Goal: Transaction & Acquisition: Purchase product/service

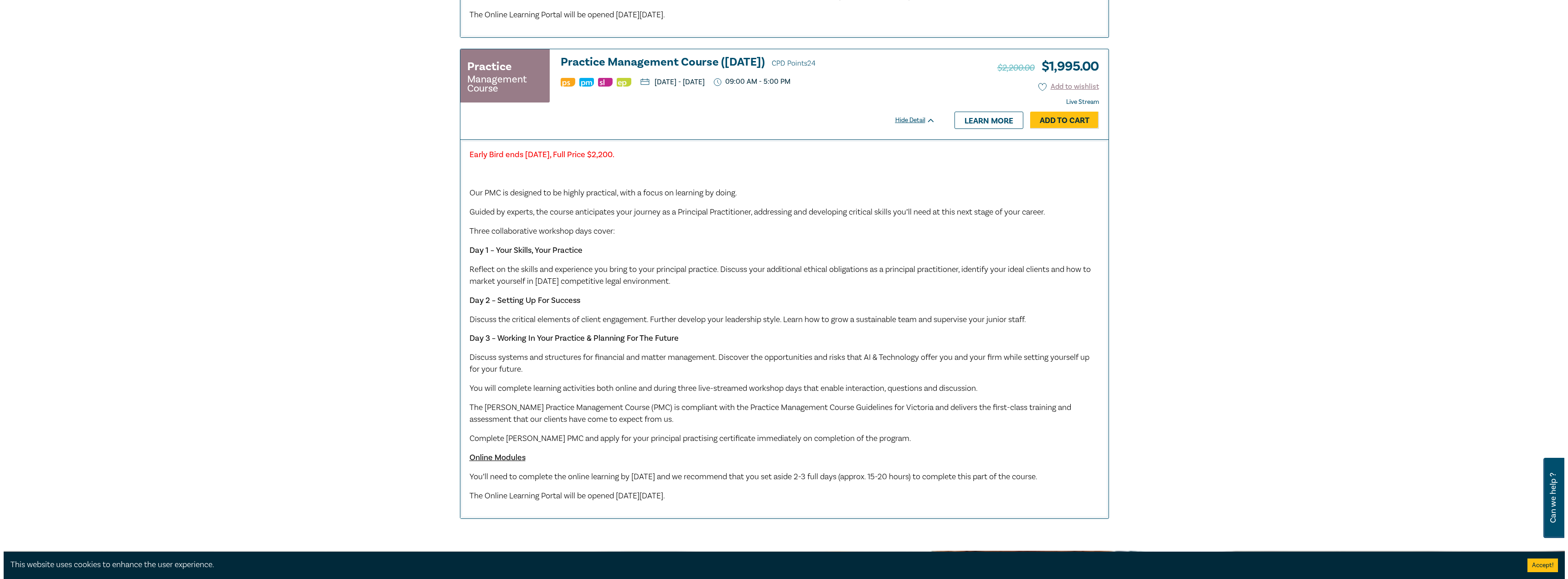
scroll to position [775, 0]
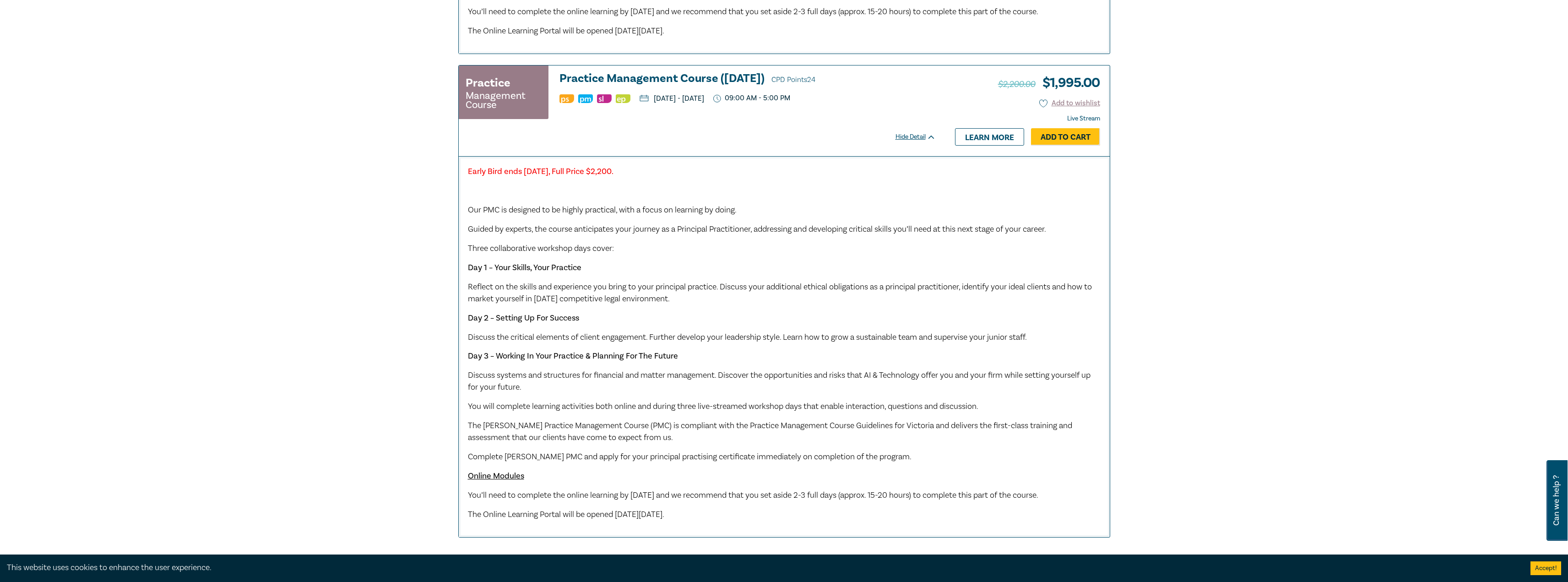
click at [1073, 146] on link "Add to Cart" at bounding box center [1064, 137] width 69 height 17
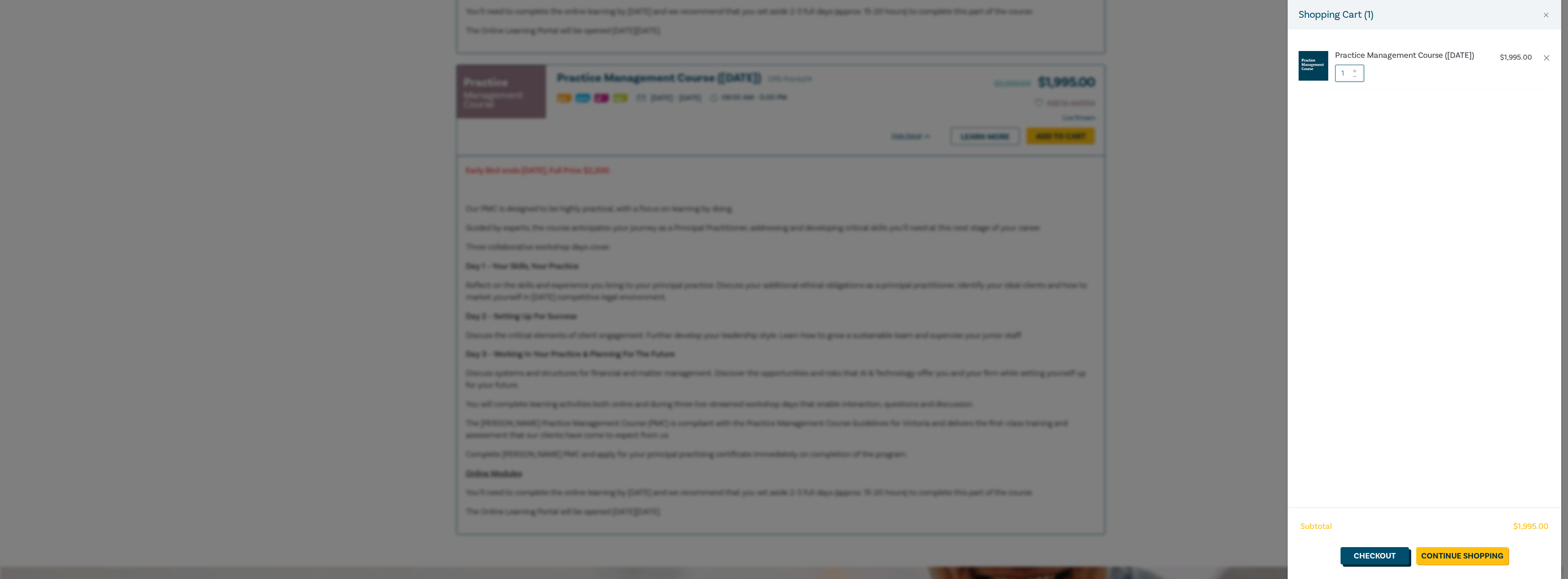
click at [1380, 557] on link "Checkout" at bounding box center [1375, 555] width 68 height 17
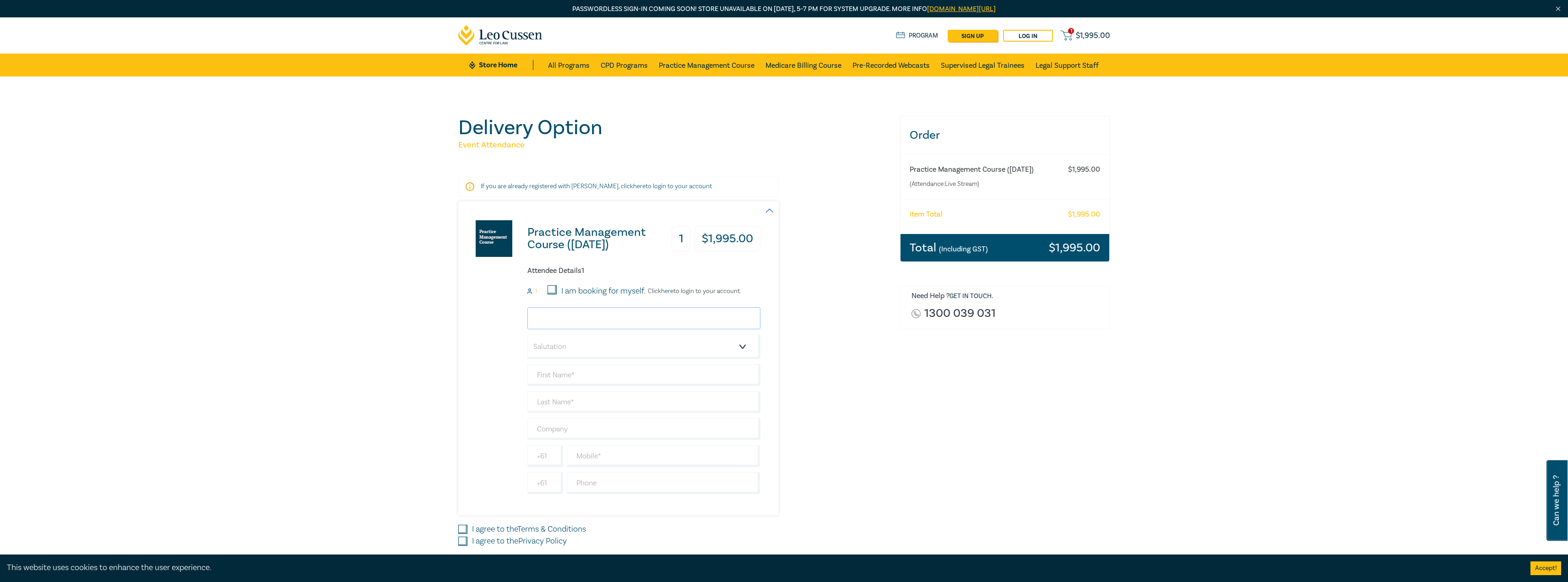
click at [558, 322] on input "email" at bounding box center [644, 318] width 233 height 22
type input "[EMAIL_ADDRESS][DOMAIN_NAME]"
click at [600, 343] on select "Salutation Mr. Mrs. Ms. Miss Dr. Prof. Other" at bounding box center [644, 347] width 233 height 25
select select "Mr."
click at [528, 334] on select "Salutation Mr. Mrs. Ms. Miss Dr. Prof. Other" at bounding box center [644, 347] width 233 height 25
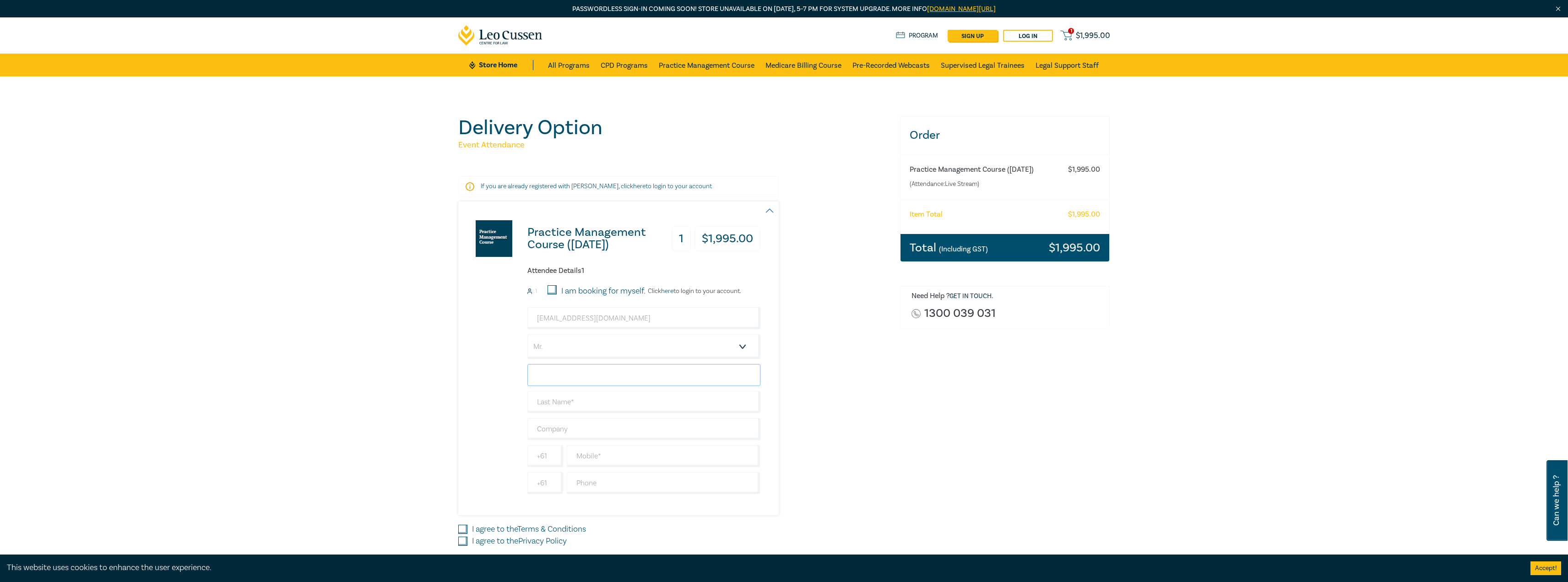
click at [576, 375] on input "text" at bounding box center [644, 375] width 233 height 22
type input "[PERSON_NAME]"
type input "Pallas"
paste input "Pallas Advisory Services Pty Ltd"
type input "Pallas Advisory Services Pty Ltd"
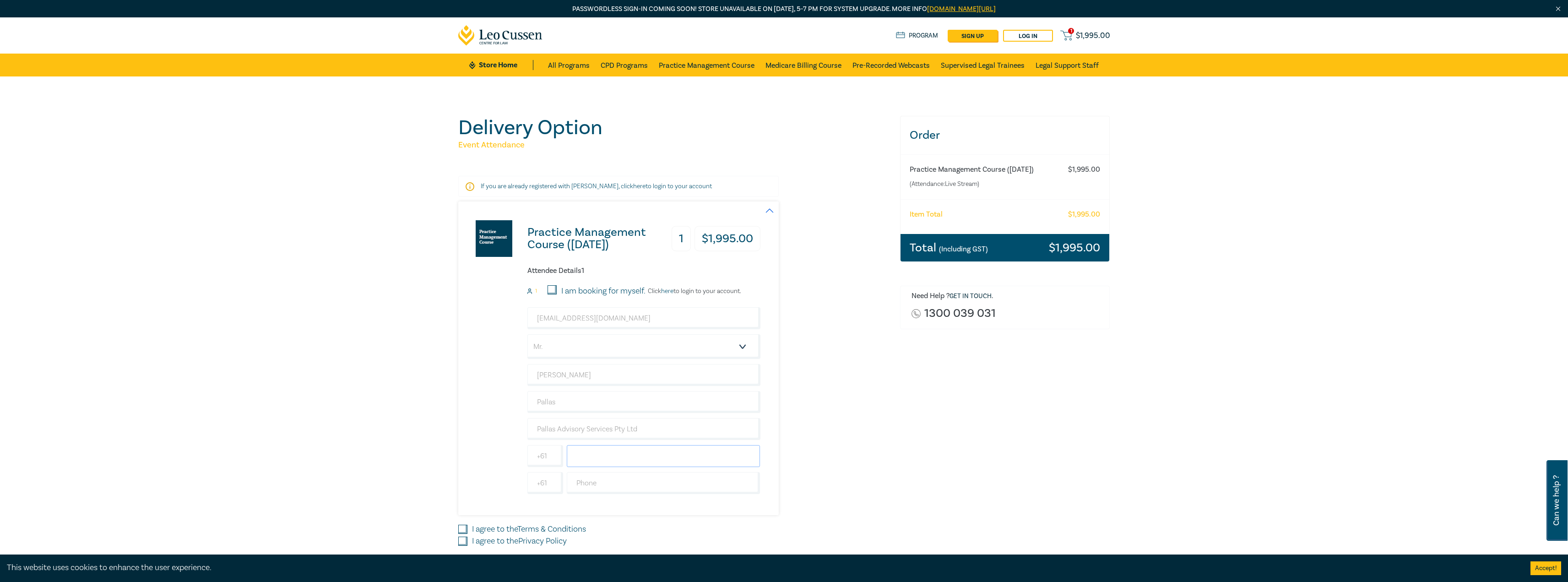
click at [618, 457] on input "text" at bounding box center [663, 456] width 194 height 22
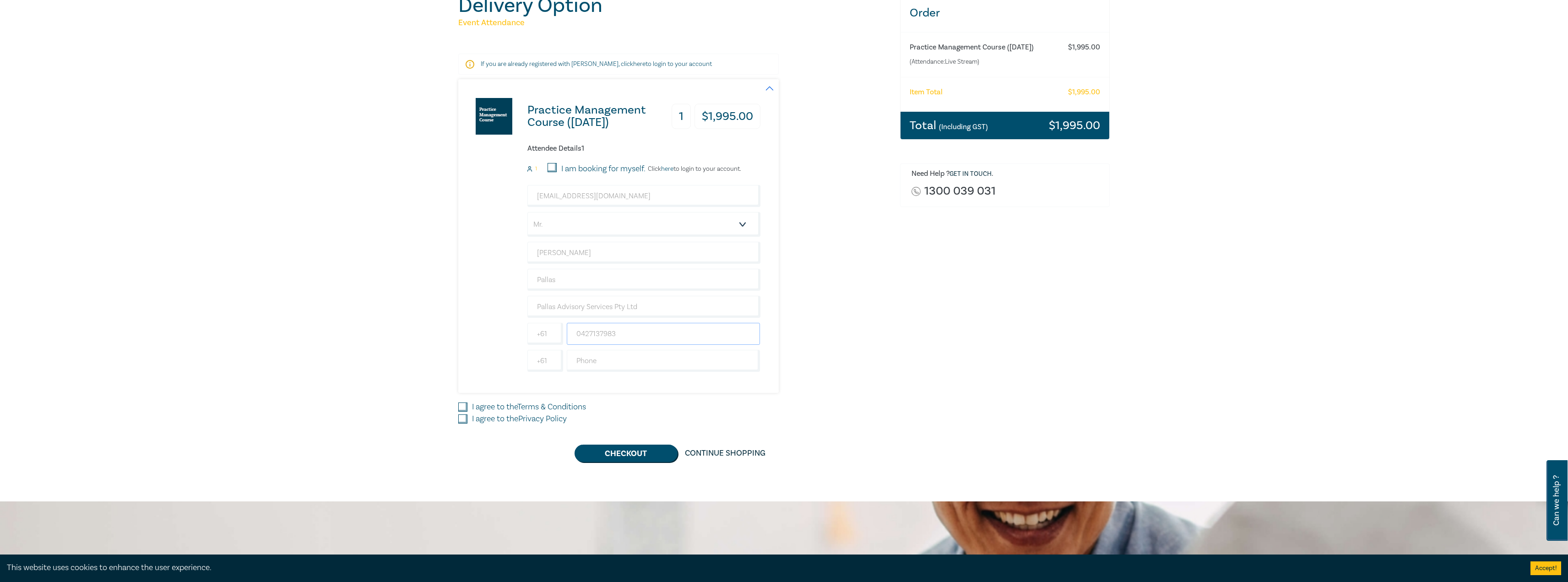
scroll to position [183, 0]
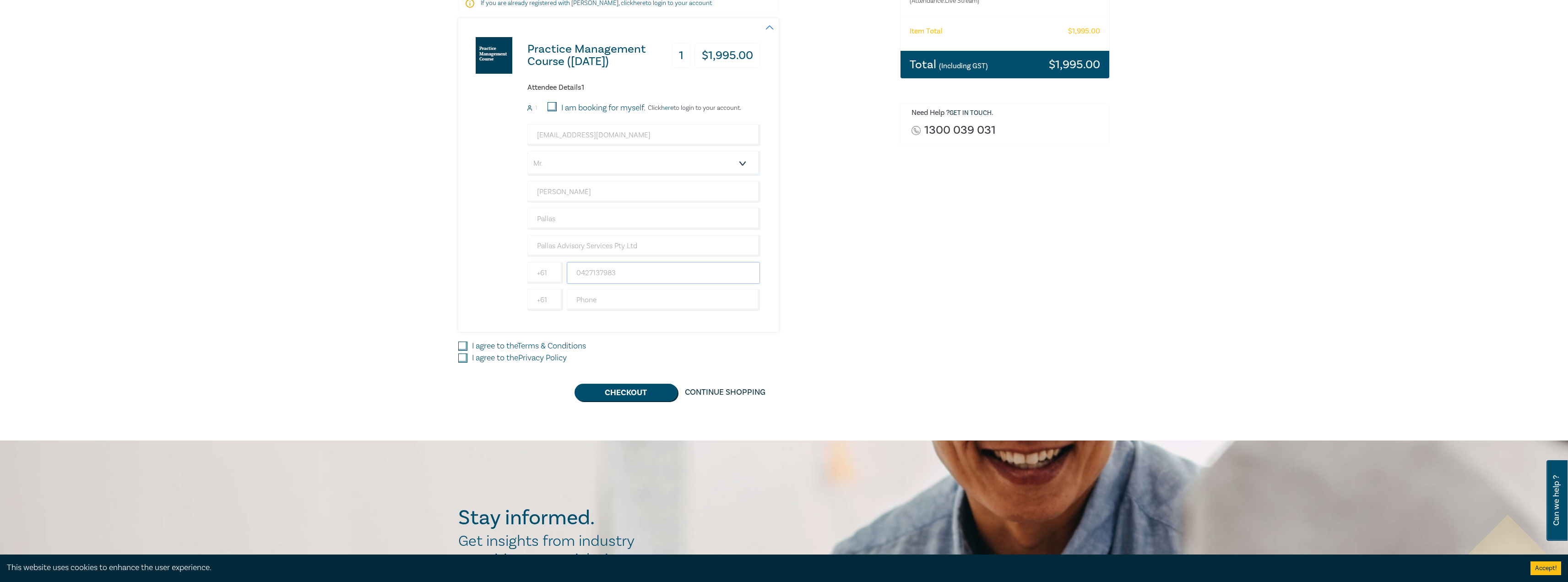
type input "0427137983"
click at [461, 346] on input "I agree to the Terms & Conditions" at bounding box center [462, 346] width 9 height 9
checkbox input "true"
click at [464, 357] on input "I agree to the Privacy Policy" at bounding box center [462, 358] width 9 height 9
checkbox input "true"
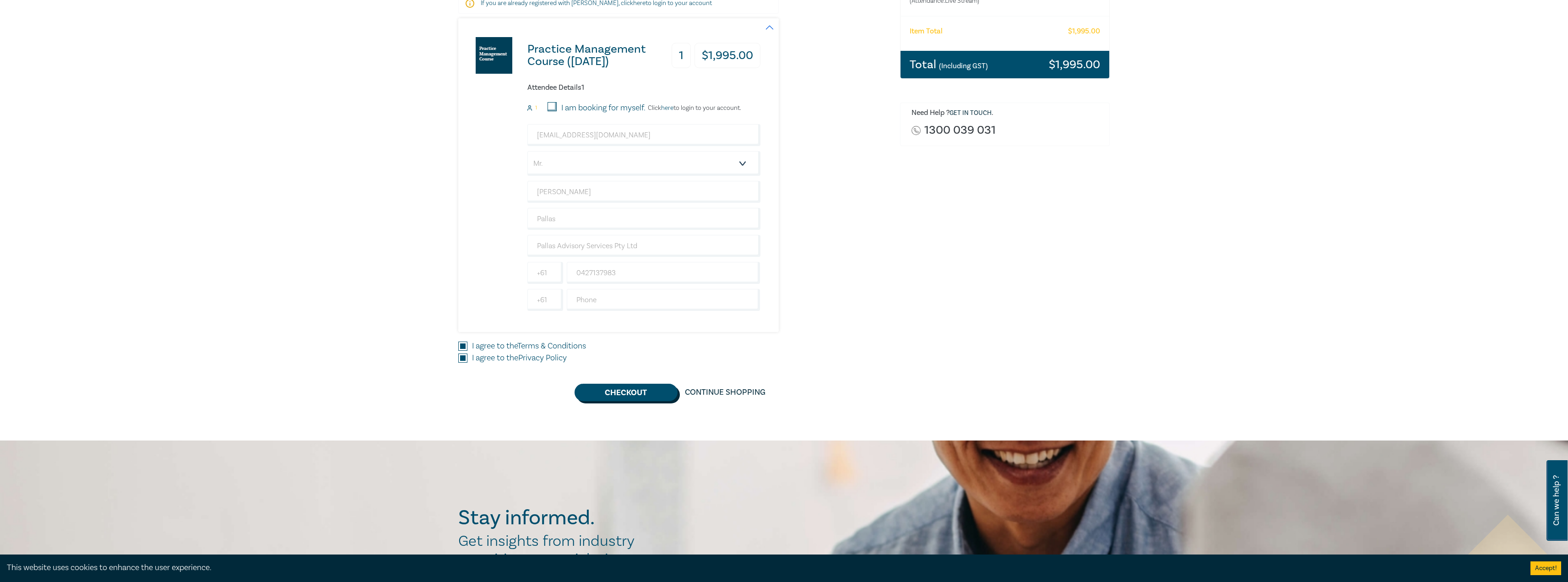
click at [647, 393] on button "Checkout" at bounding box center [626, 392] width 103 height 17
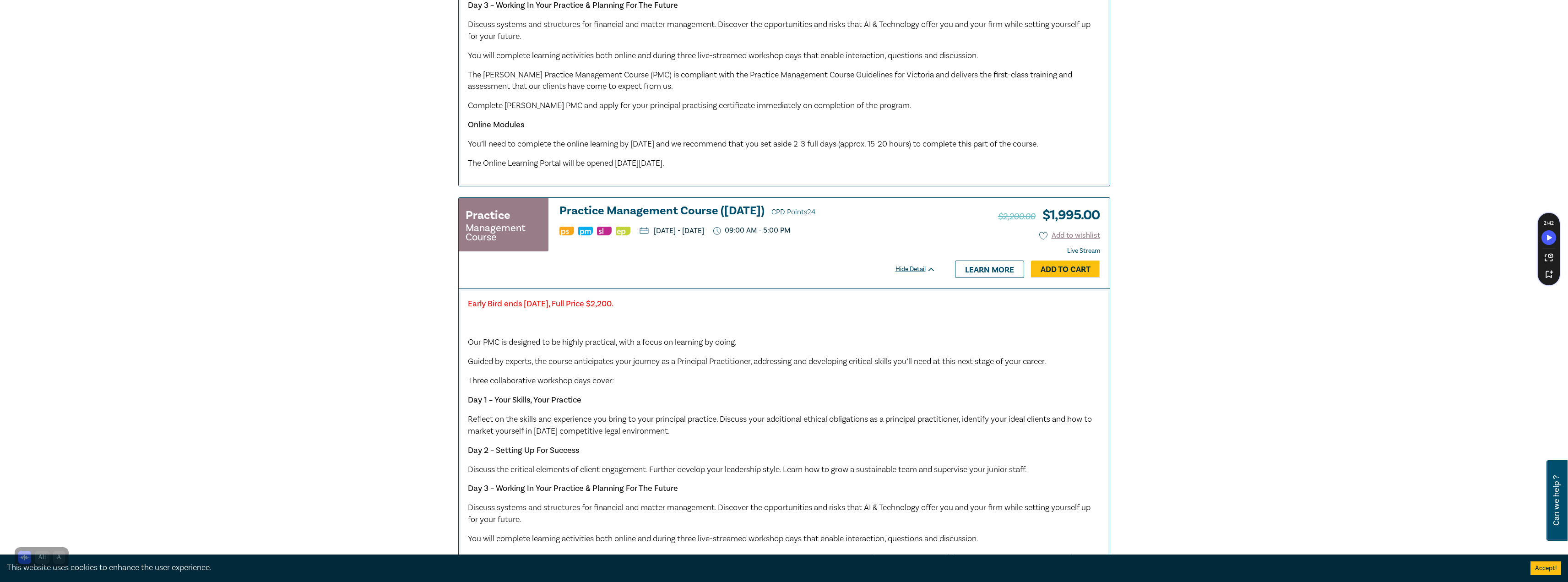
scroll to position [733, 0]
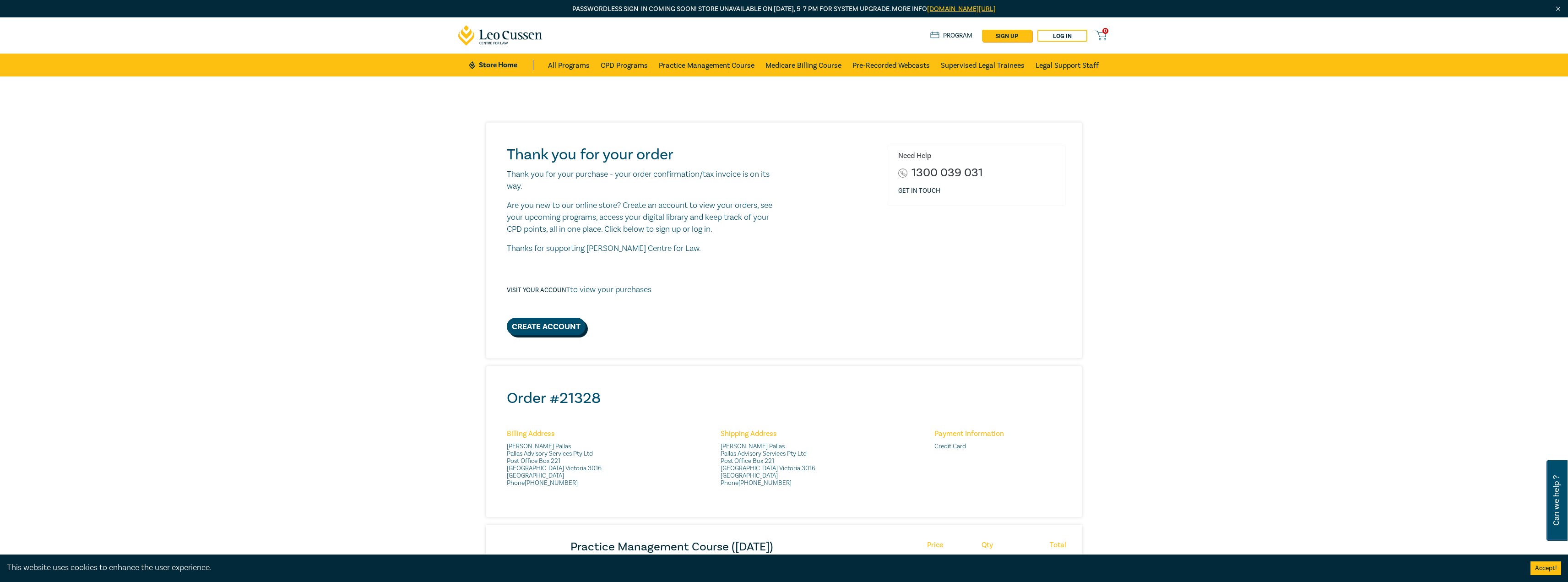
click at [543, 329] on link "Create Account" at bounding box center [547, 326] width 79 height 17
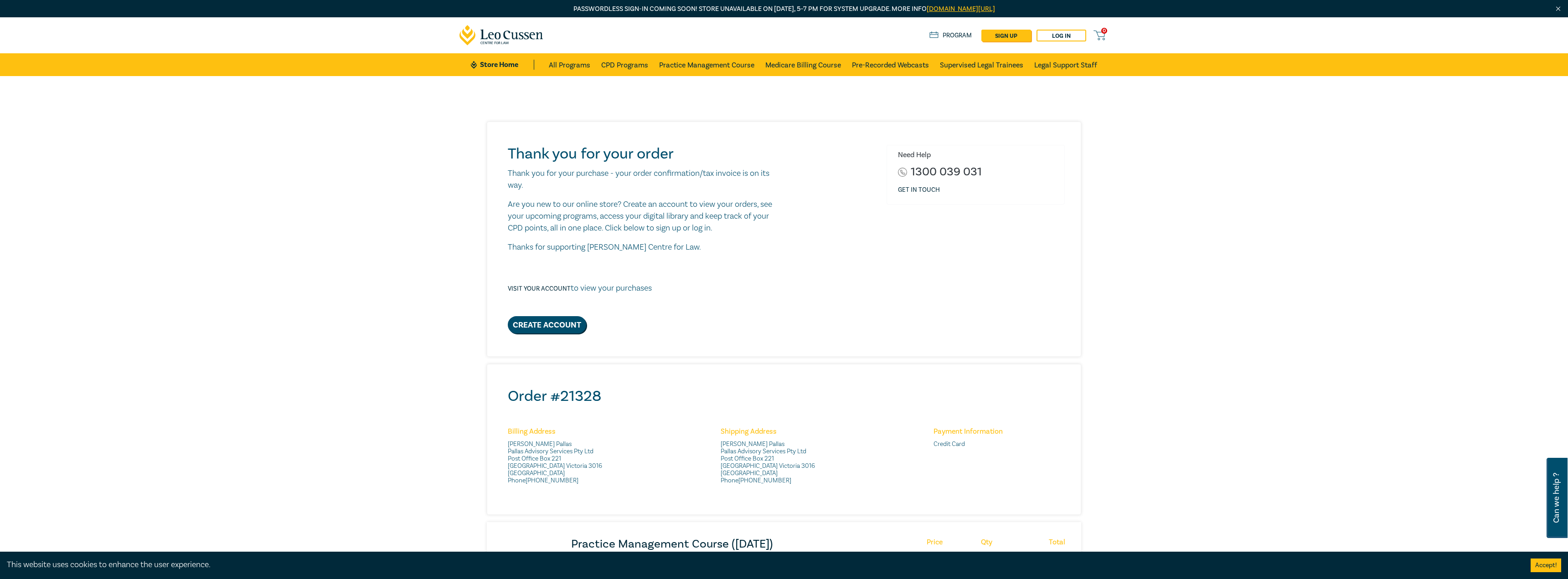
select select "AU"
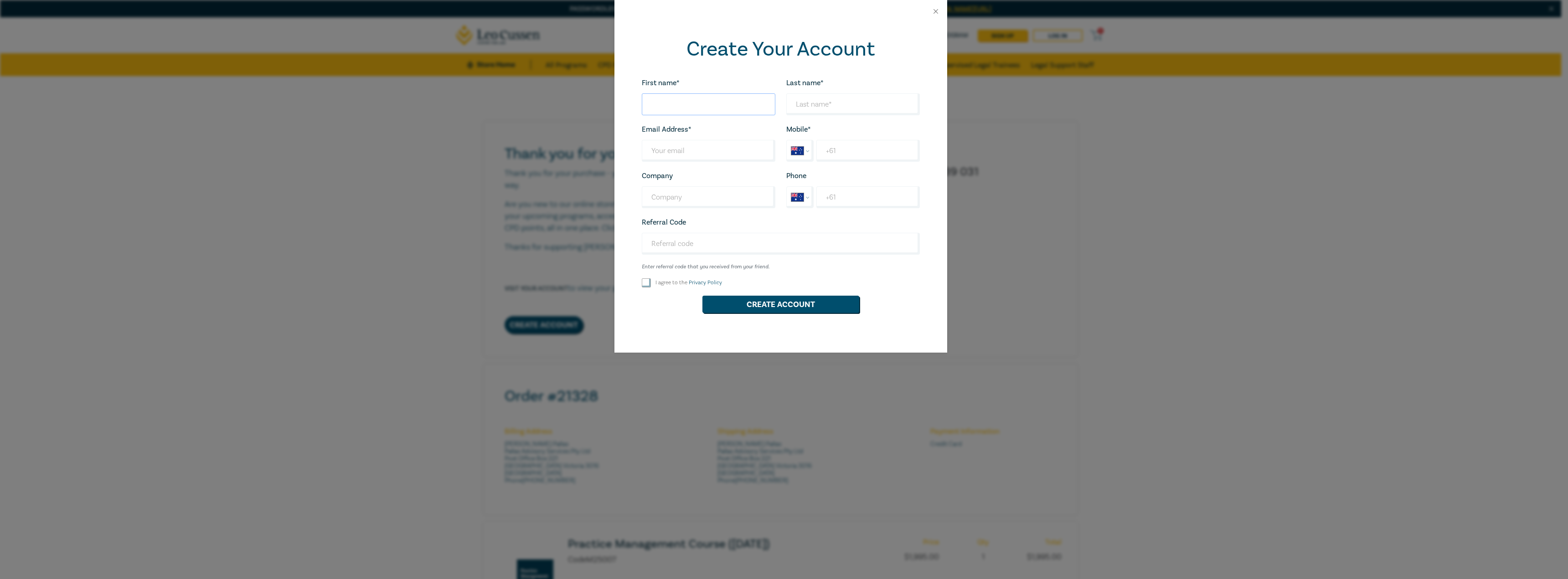
click at [691, 105] on input "First name*" at bounding box center [708, 105] width 133 height 21
type input "[PERSON_NAME]"
type input "Pallas"
type input "[EMAIL_ADDRESS][DOMAIN_NAME]"
click at [856, 148] on input "+61" at bounding box center [867, 151] width 103 height 21
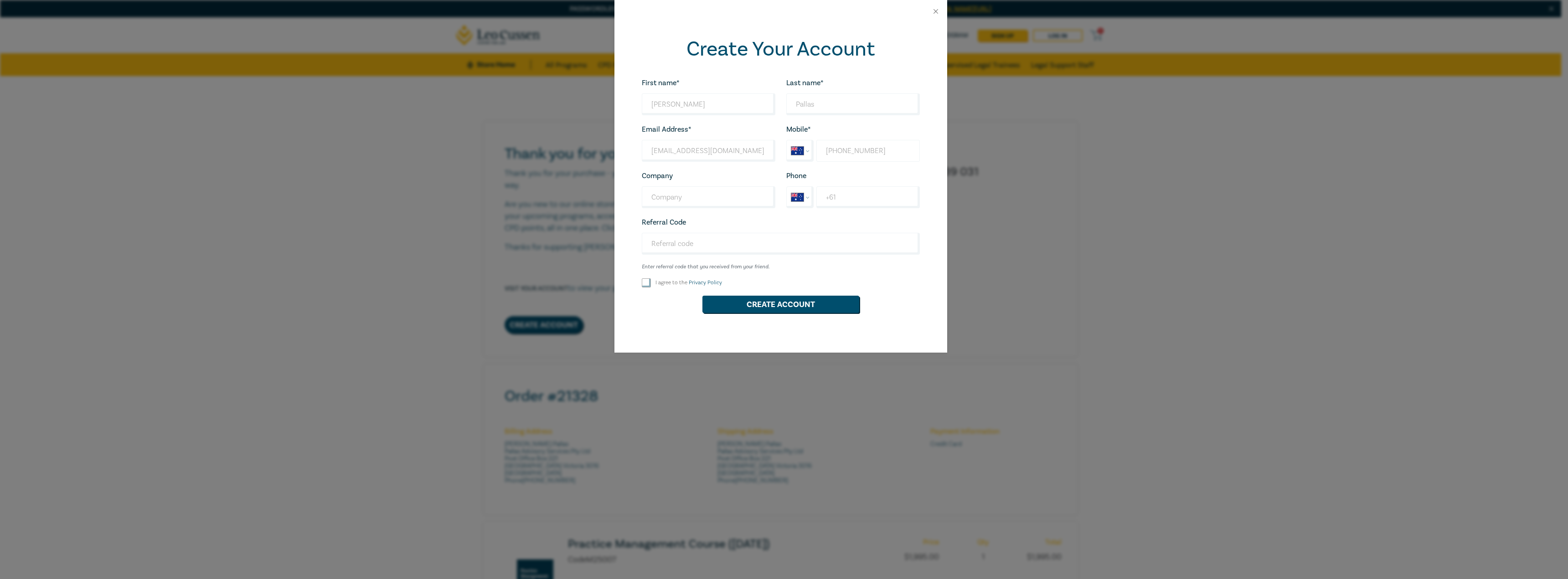
type input "[PHONE_NUMBER]"
click at [644, 285] on input "I agree to the Privacy Policy" at bounding box center [646, 283] width 9 height 9
checkbox input "true"
click at [788, 306] on button "Create Account" at bounding box center [780, 304] width 156 height 17
